Goal: Navigation & Orientation: Find specific page/section

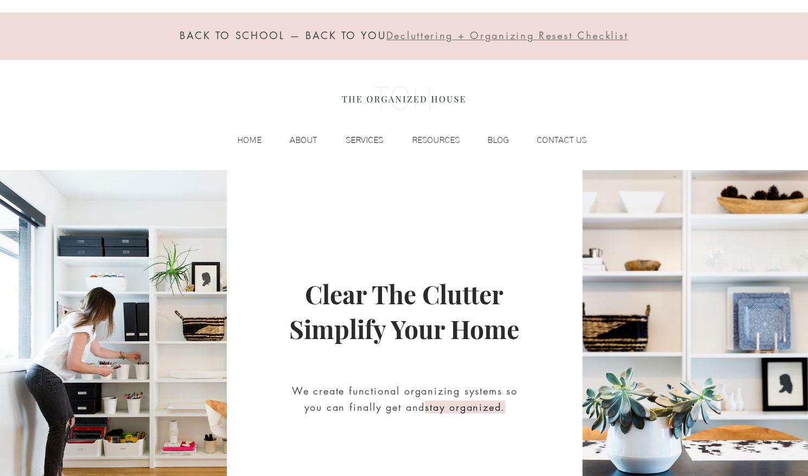
click at [374, 136] on p "SERVICES" at bounding box center [364, 140] width 48 height 16
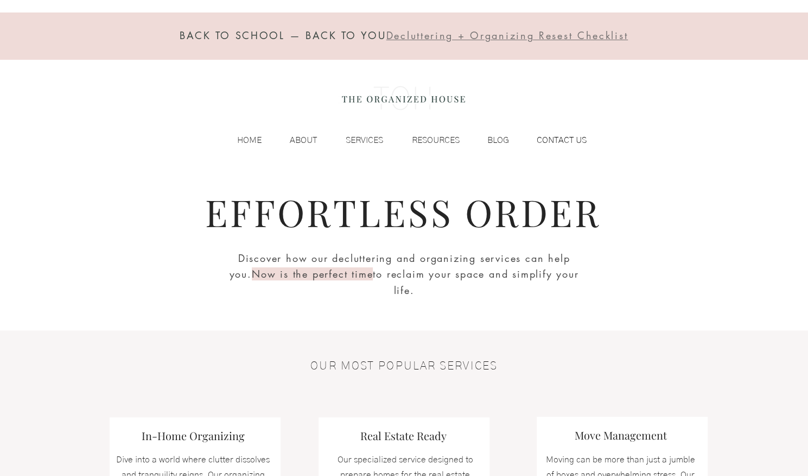
click at [558, 136] on p "CONTACT US" at bounding box center [561, 140] width 61 height 16
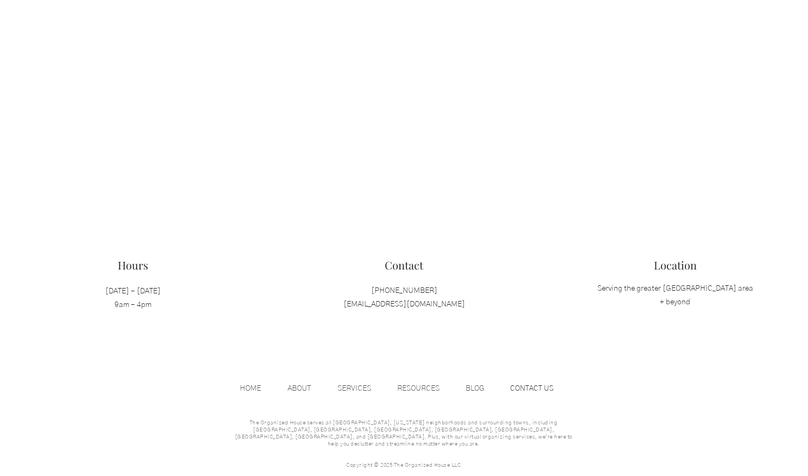
scroll to position [1067, 0]
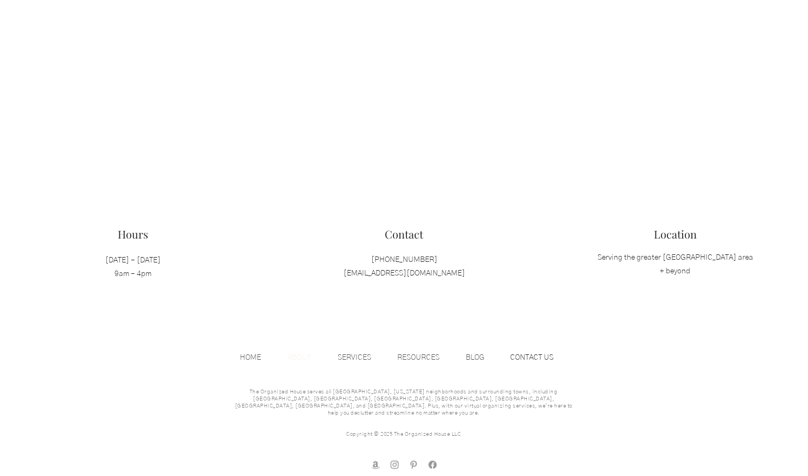
click at [294, 358] on p "ABOUT" at bounding box center [299, 357] width 34 height 16
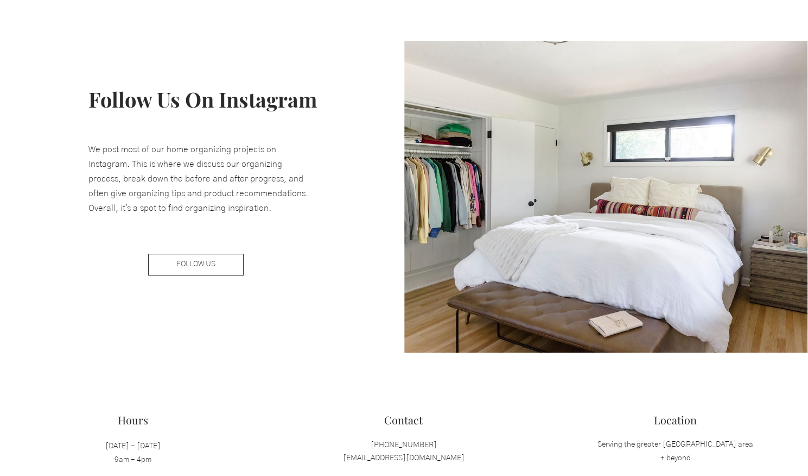
scroll to position [1715, 0]
